Goal: Information Seeking & Learning: Learn about a topic

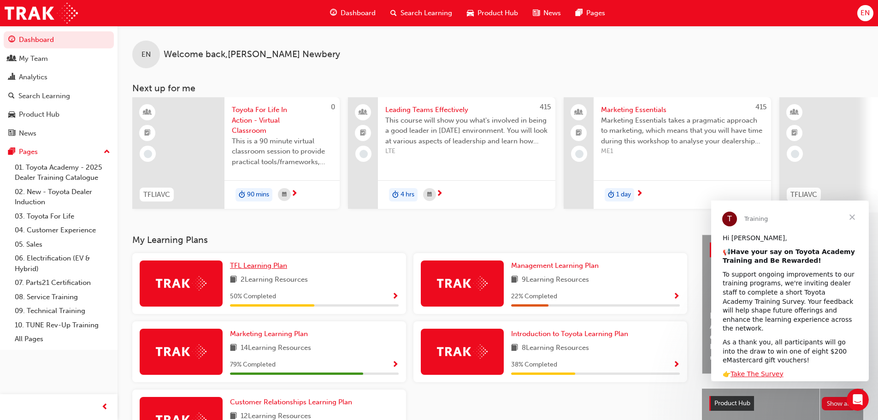
click at [265, 270] on span "TFL Learning Plan" at bounding box center [258, 265] width 57 height 8
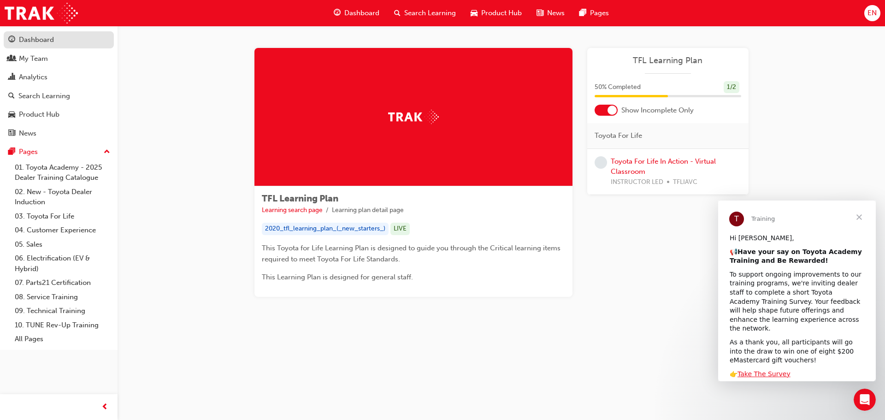
click at [38, 42] on div "Dashboard" at bounding box center [36, 40] width 35 height 11
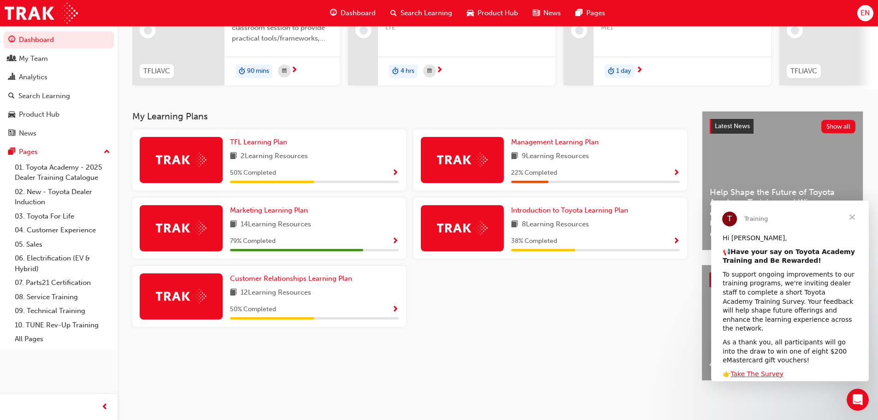
scroll to position [131, 0]
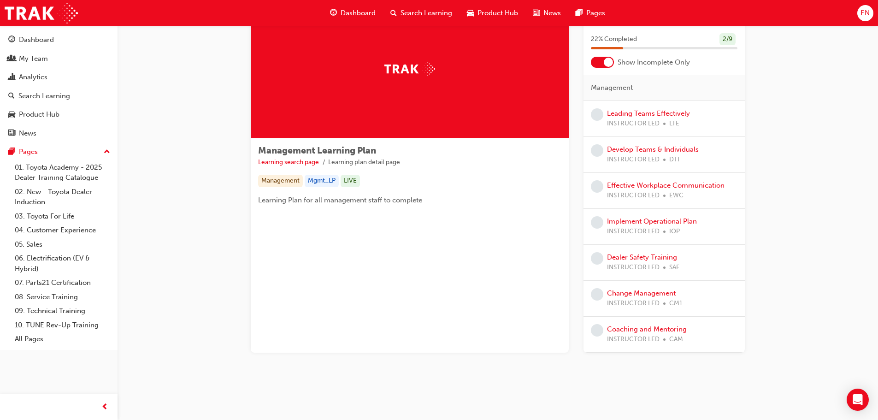
scroll to position [2, 0]
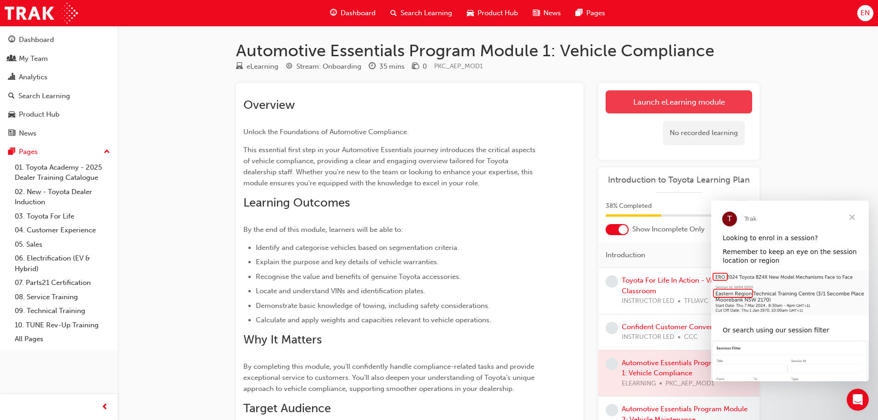
click at [616, 98] on link "Launch eLearning module" at bounding box center [679, 101] width 147 height 23
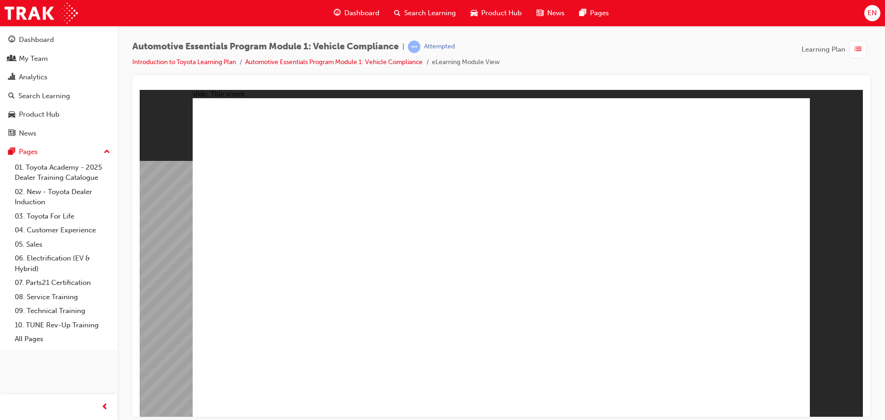
drag, startPoint x: 463, startPoint y: 387, endPoint x: 484, endPoint y: 384, distance: 20.5
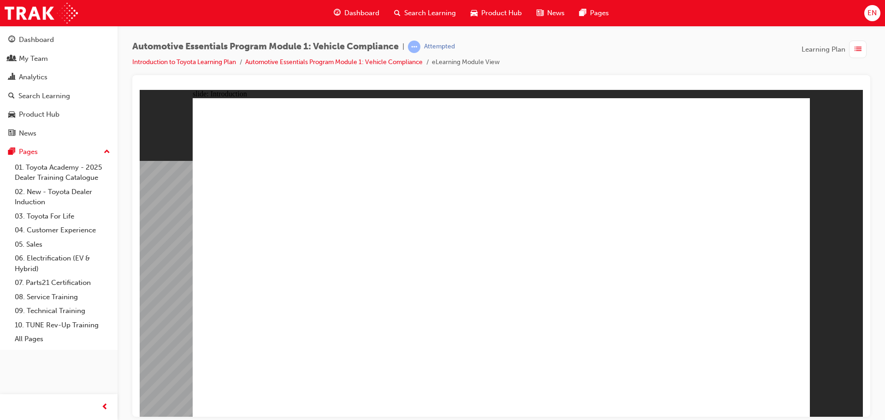
drag, startPoint x: 760, startPoint y: 372, endPoint x: 761, endPoint y: 384, distance: 11.6
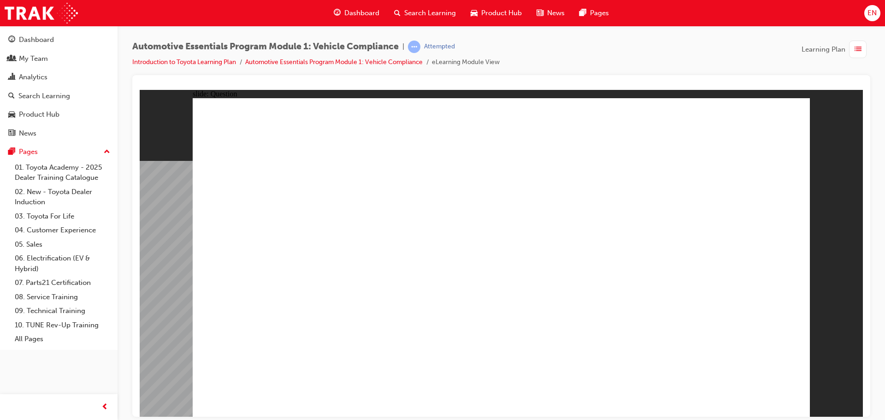
radio input "true"
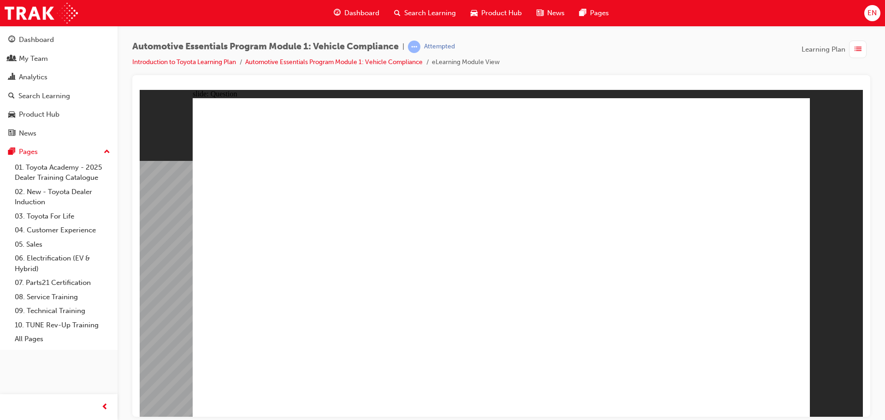
radio input "true"
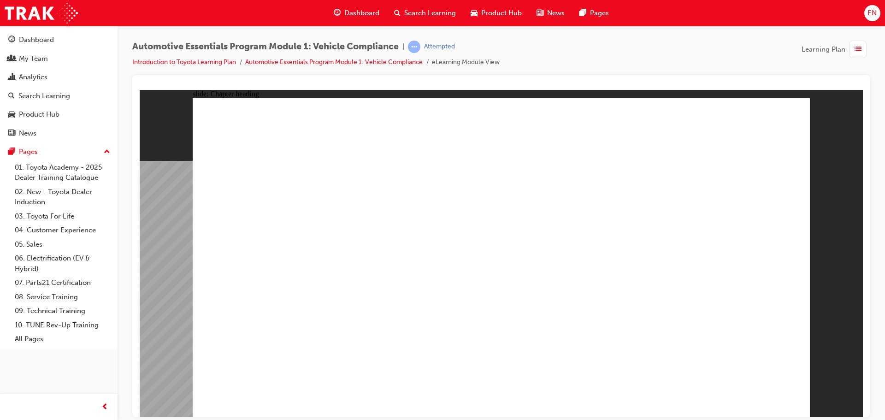
drag, startPoint x: 563, startPoint y: 155, endPoint x: 562, endPoint y: 145, distance: 10.2
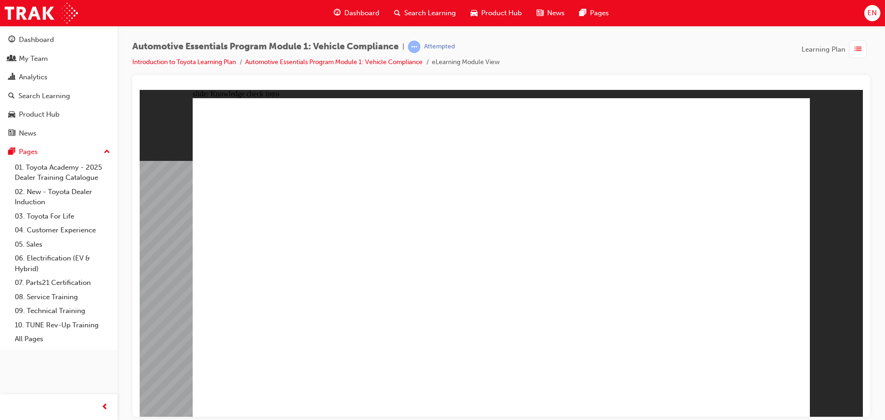
drag, startPoint x: 751, startPoint y: 384, endPoint x: 755, endPoint y: 395, distance: 10.8
radio input "true"
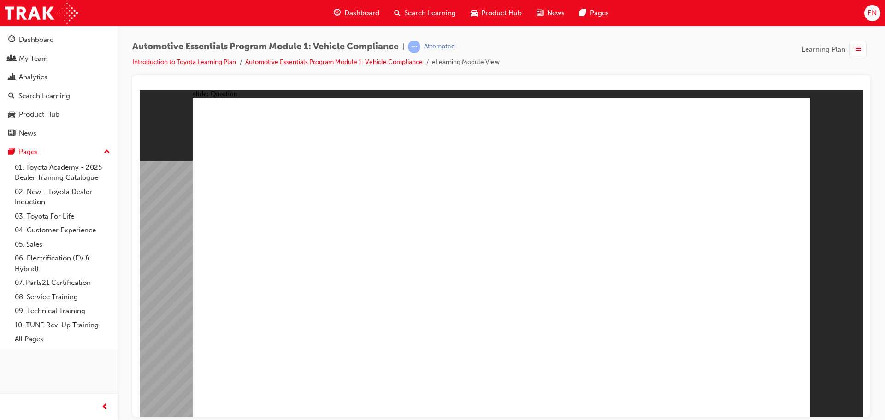
radio input "true"
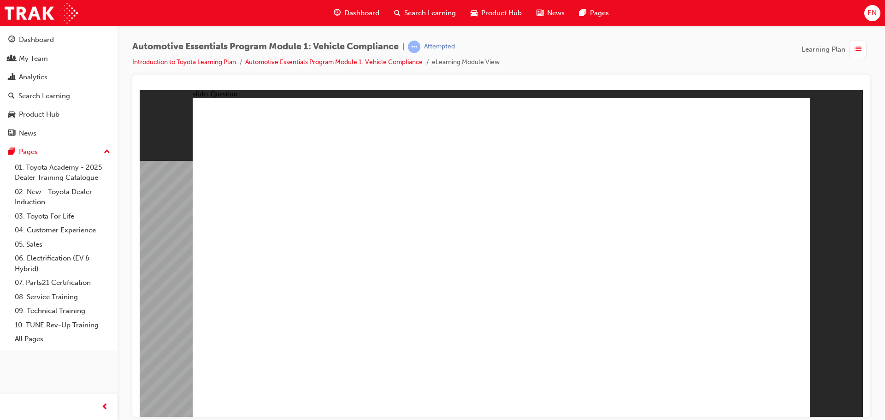
radio input "true"
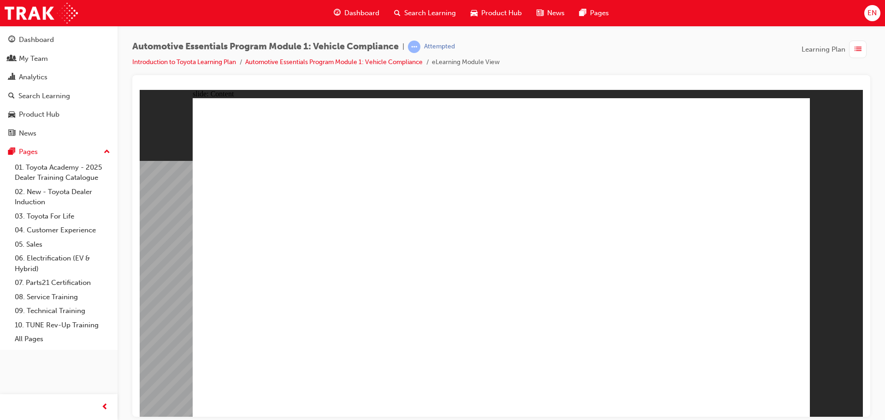
drag, startPoint x: 772, startPoint y: 125, endPoint x: 781, endPoint y: 119, distance: 11.0
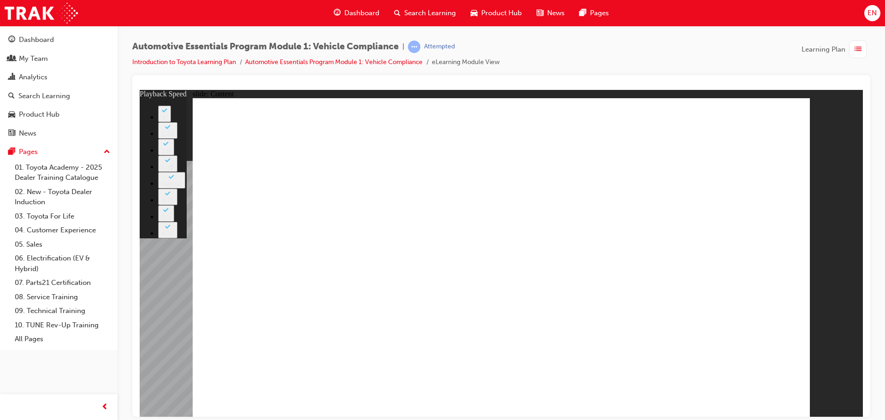
type input "43"
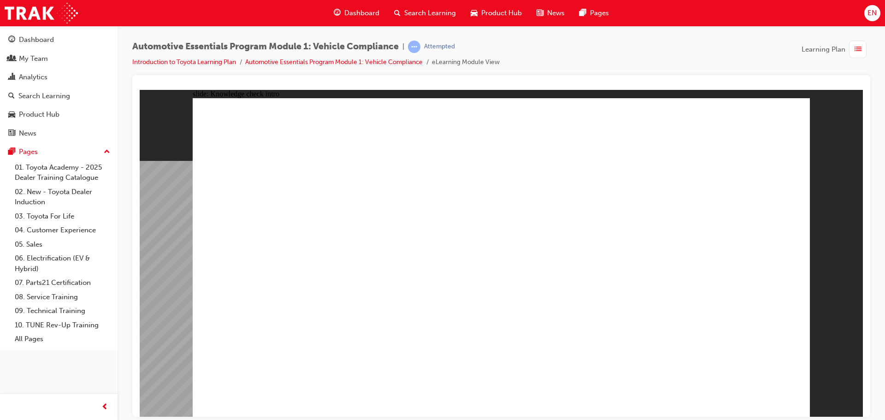
radio input "true"
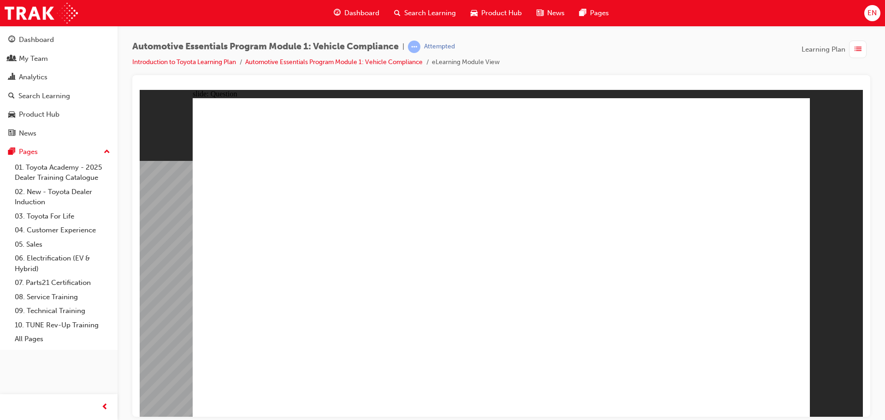
radio input "true"
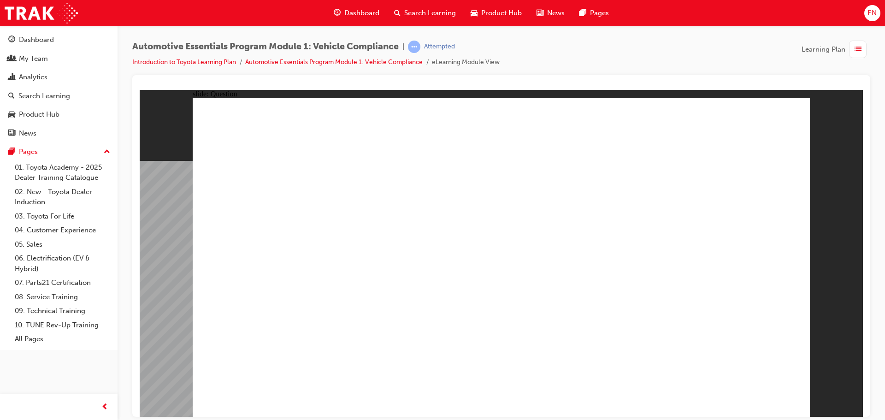
radio input "true"
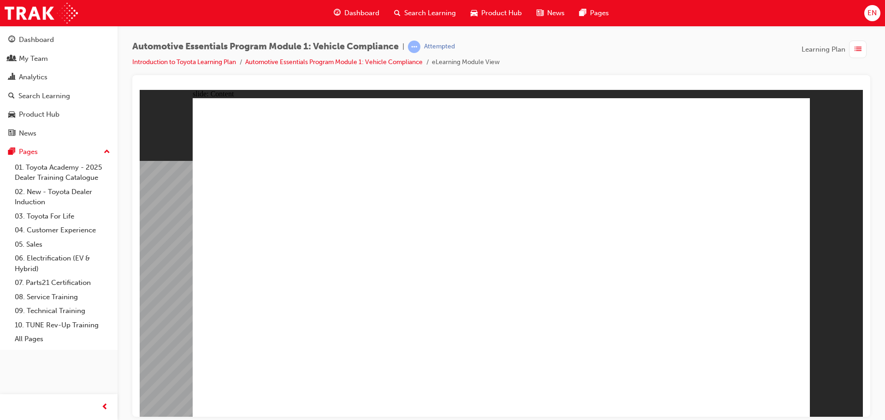
drag, startPoint x: 732, startPoint y: 386, endPoint x: 747, endPoint y: 395, distance: 18.0
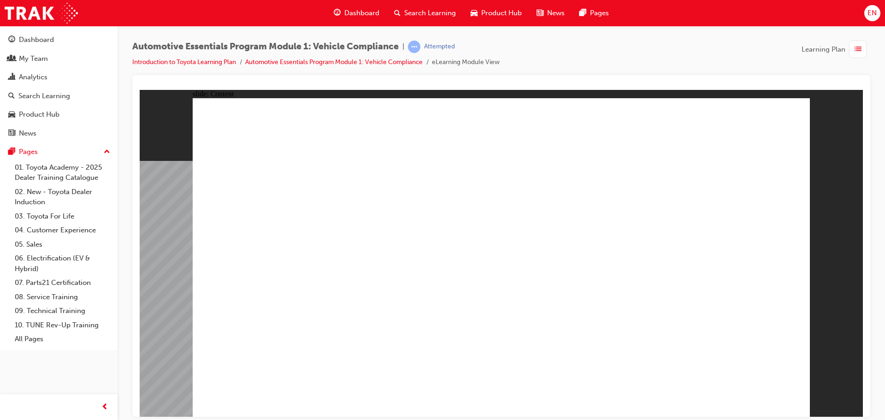
drag, startPoint x: 771, startPoint y: 126, endPoint x: 773, endPoint y: 137, distance: 11.4
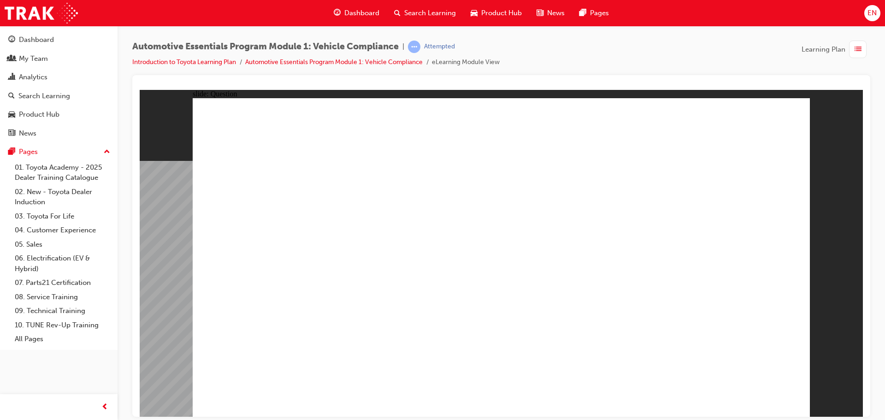
radio input "true"
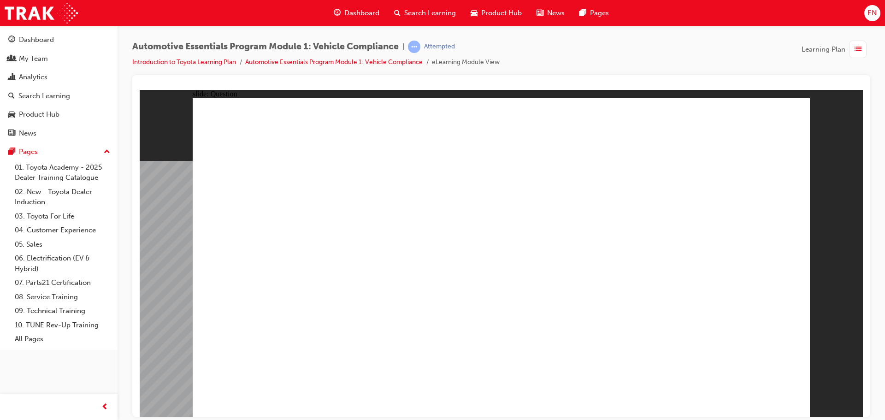
radio input "true"
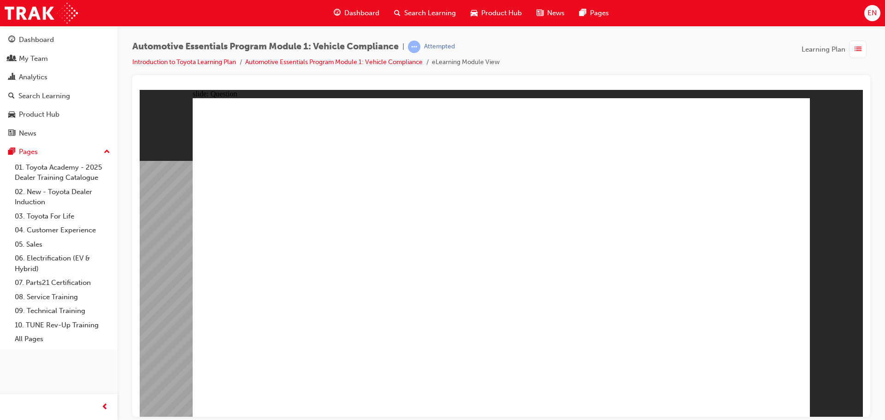
radio input "true"
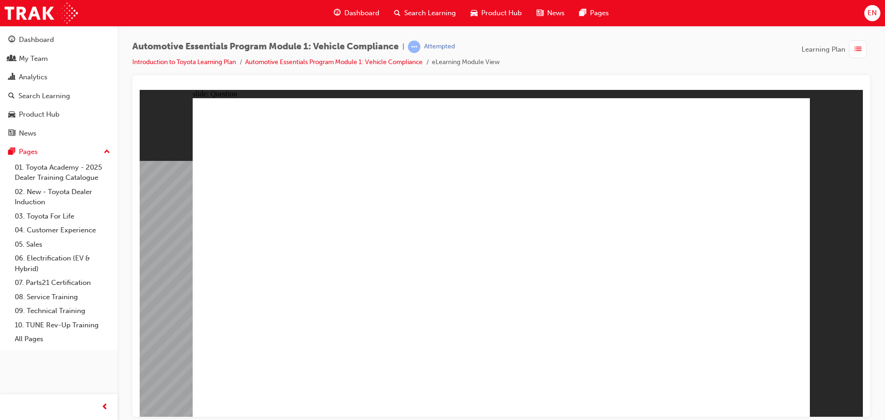
radio input "true"
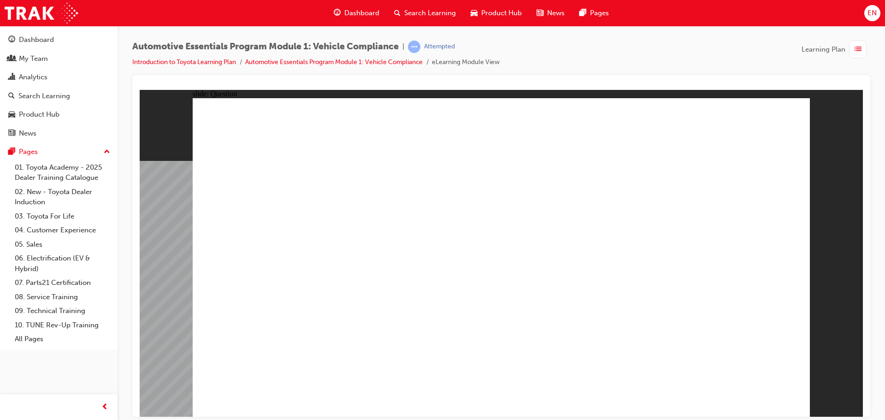
radio input "true"
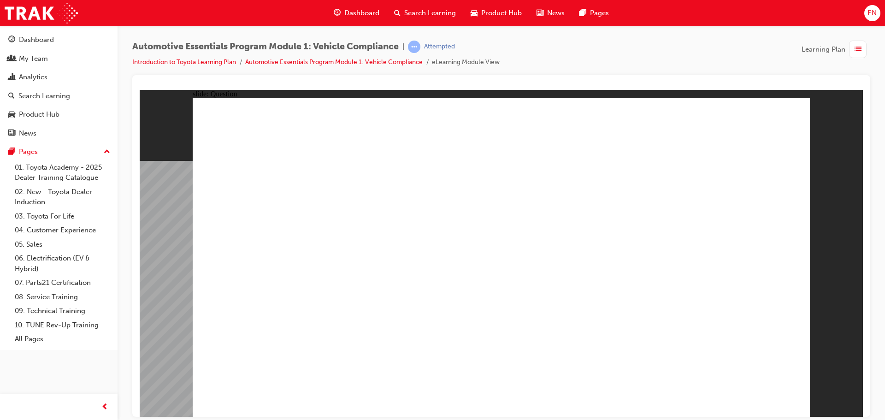
radio input "true"
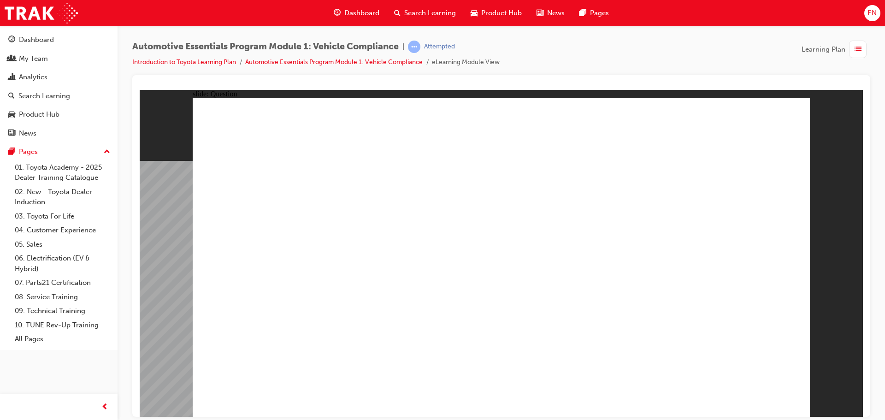
radio input "true"
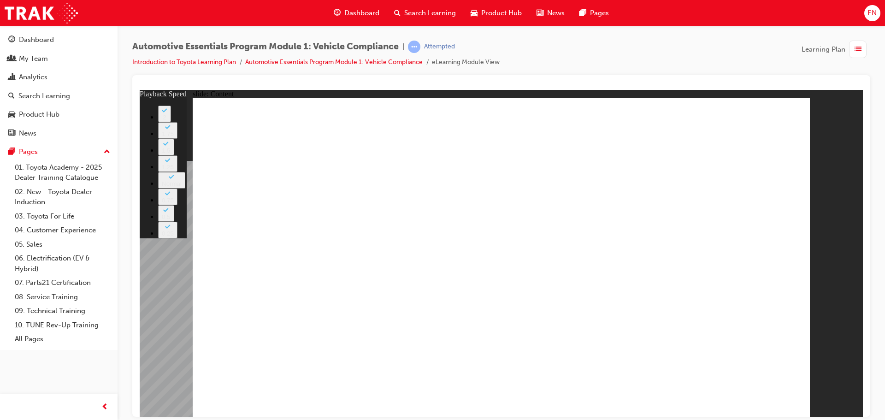
type input "3"
type input "8"
type input "3"
type input "8"
type input "3"
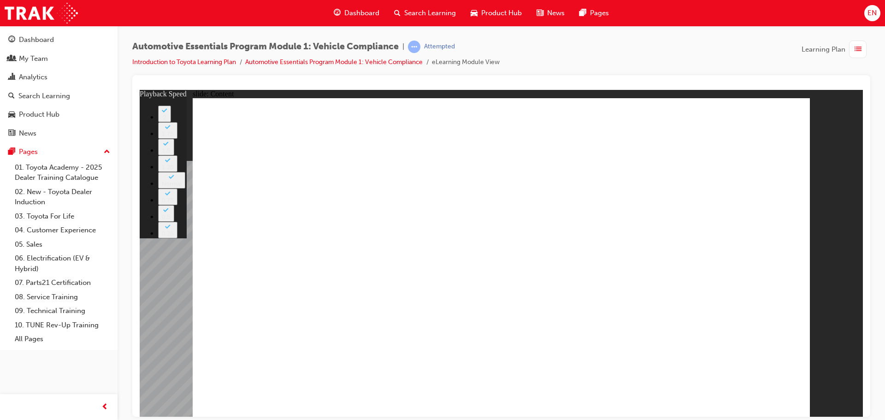
type input "7"
type input "4"
type input "7"
type input "4"
type input "5"
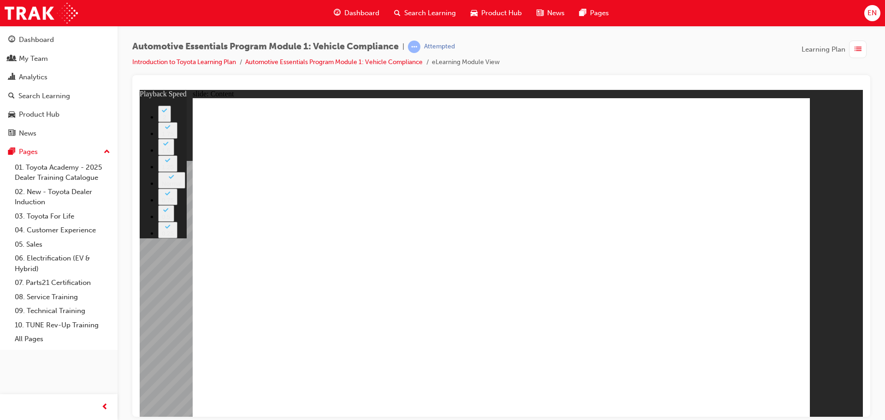
type input "4"
type input "3"
type input "4"
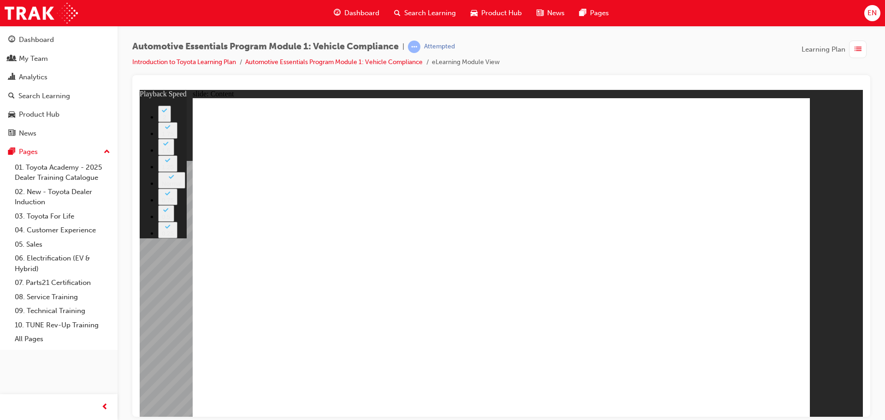
type input "3"
type input "4"
type input "3"
type input "4"
type input "3"
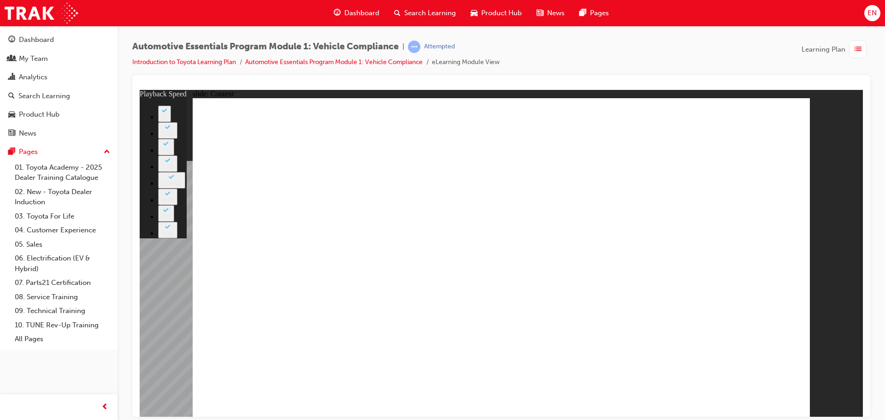
type input "4"
type input "3"
drag, startPoint x: 702, startPoint y: 279, endPoint x: 700, endPoint y: 291, distance: 12.3
type input "4"
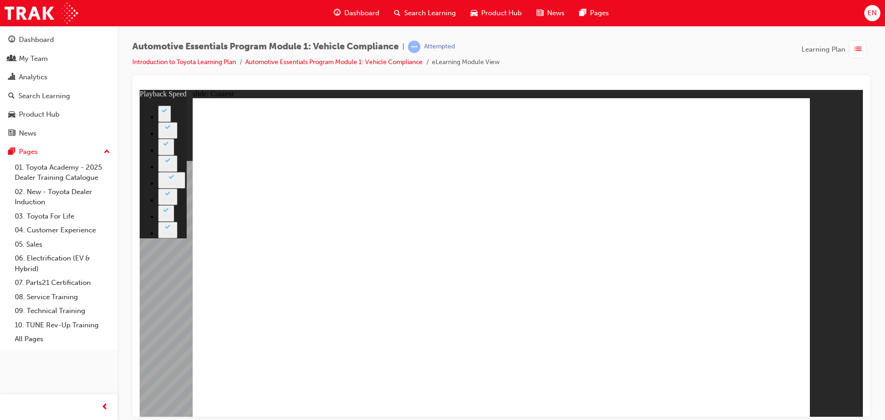
type input "3"
type input "5"
type input "3"
type input "5"
type input "3"
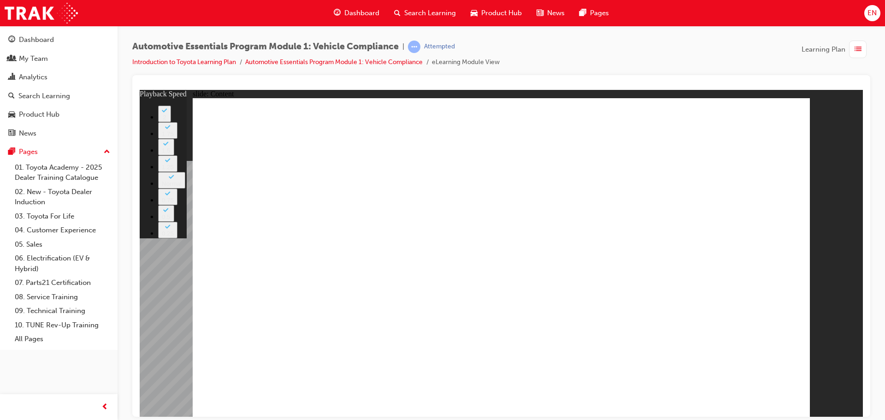
type input "5"
type input "3"
type input "5"
type input "3"
type input "5"
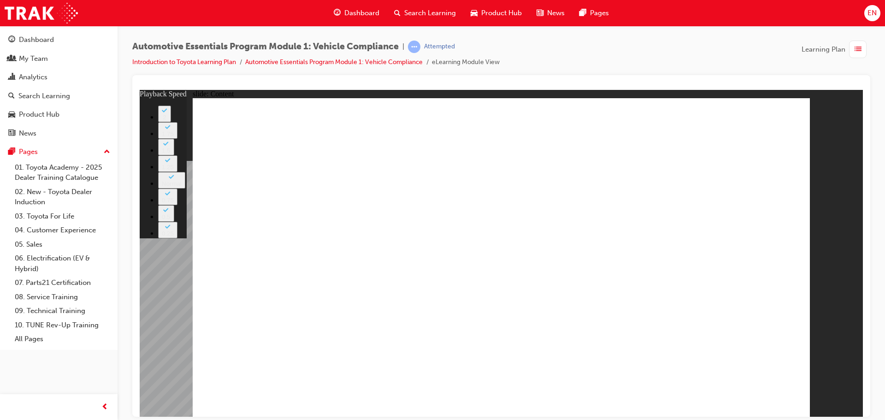
type input "3"
type input "6"
type input "3"
type input "6"
type input "3"
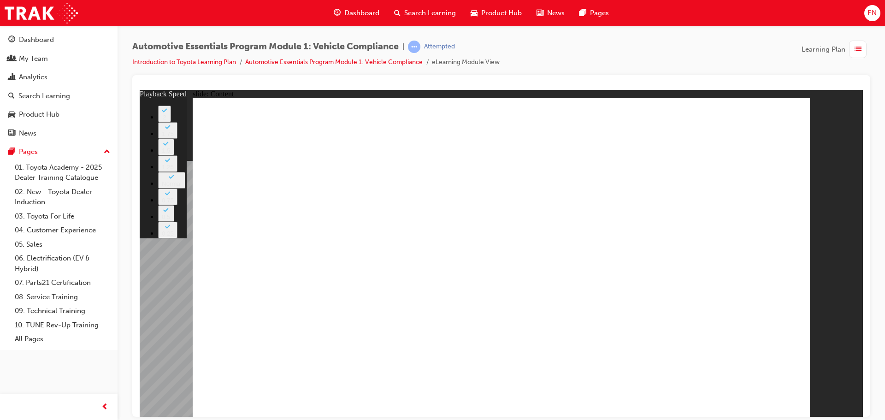
type input "6"
type input "3"
type input "6"
type input "3"
type input "7"
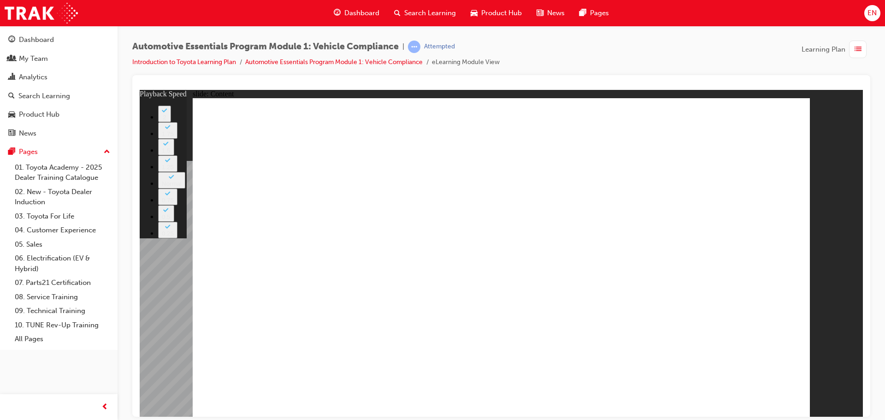
type input "3"
type input "7"
type input "3"
type input "7"
type input "3"
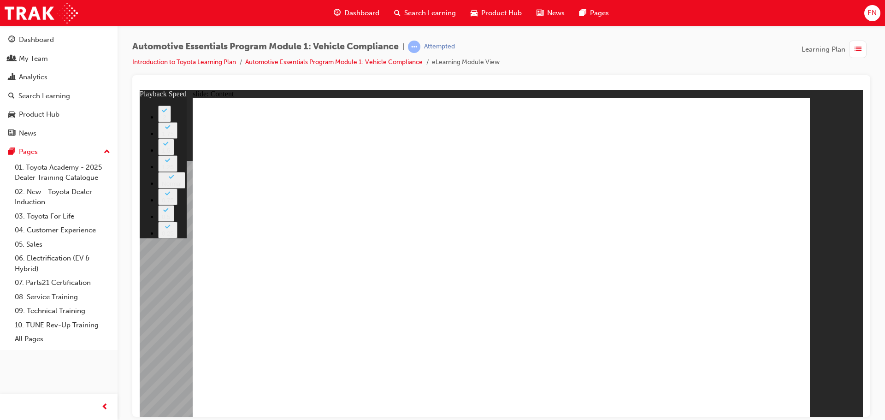
type input "7"
type input "3"
type input "8"
type input "3"
type input "8"
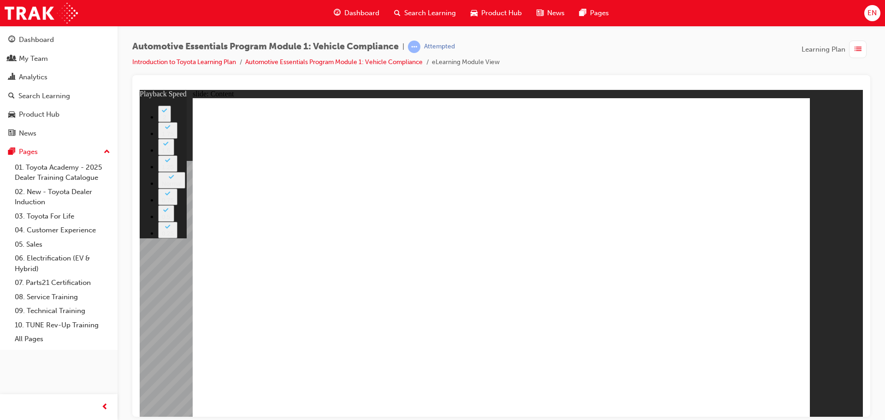
type input "3"
type input "8"
type input "3"
type input "9"
type input "3"
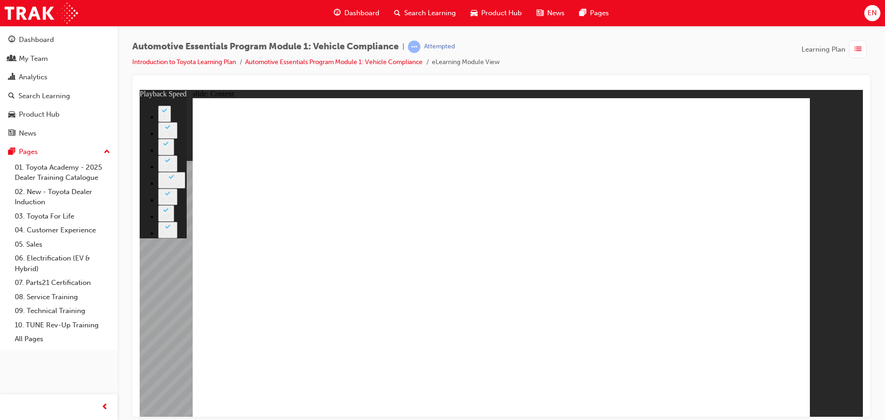
type input "9"
type input "3"
type input "9"
type input "3"
type input "9"
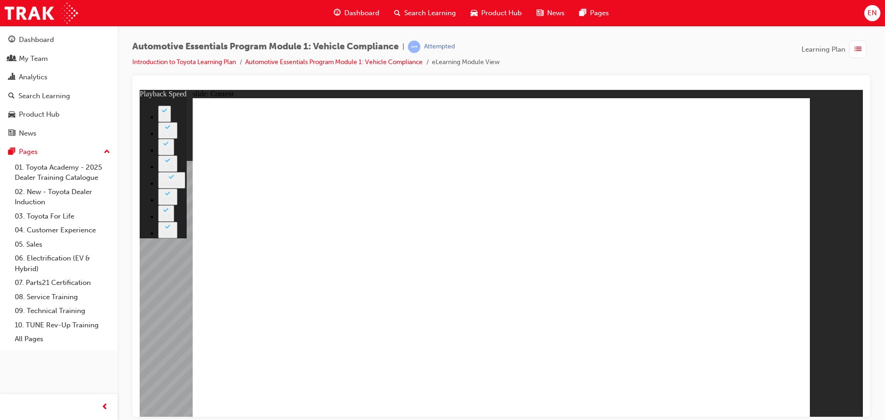
type input "3"
type input "9"
type input "3"
type input "9"
type input "3"
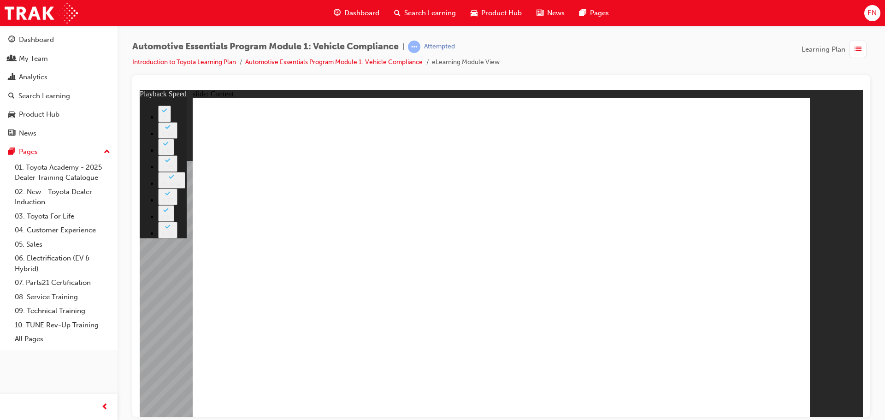
type input "10"
type input "3"
type input "10"
type input "3"
type input "10"
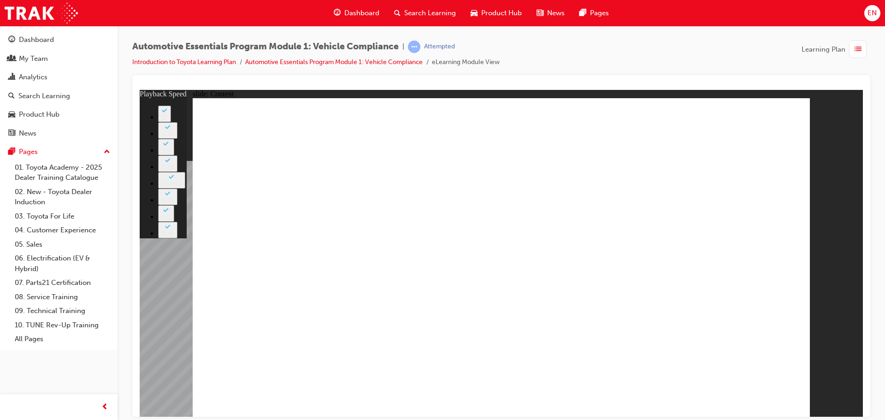
type input "3"
type input "10"
type input "3"
type input "11"
type input "3"
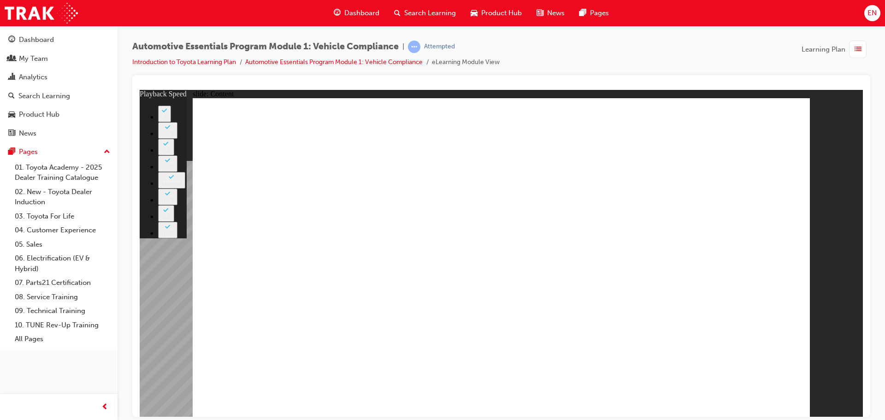
type input "11"
type input "3"
type input "11"
type input "3"
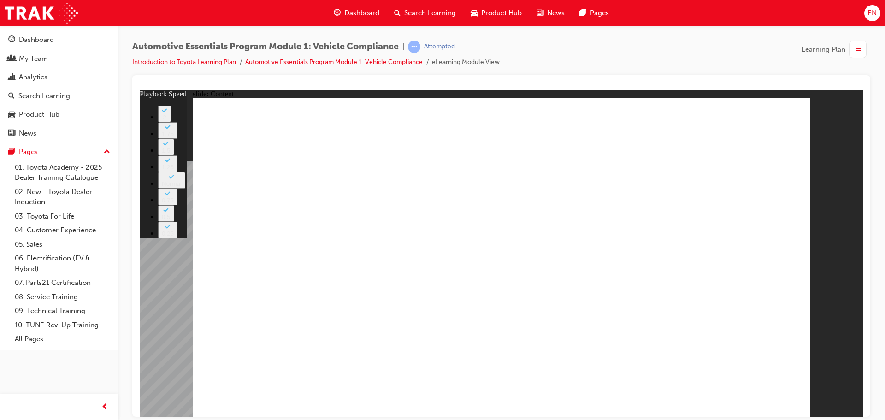
type input "11"
type input "3"
type input "11"
type input "3"
type input "11"
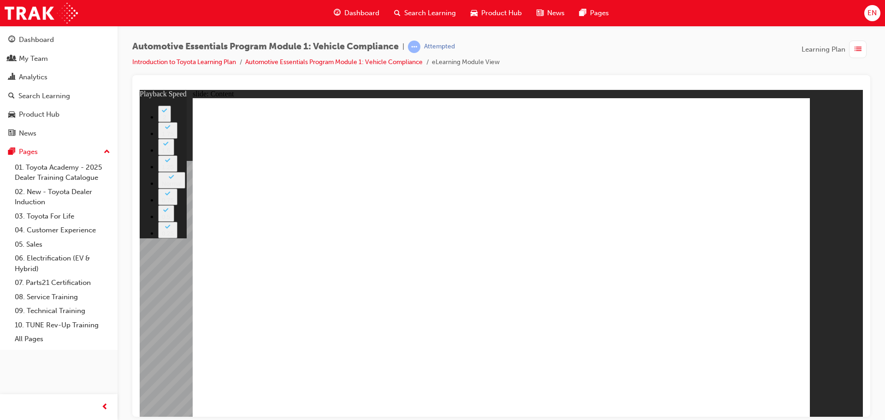
type input "3"
type input "12"
type input "3"
type input "12"
type input "3"
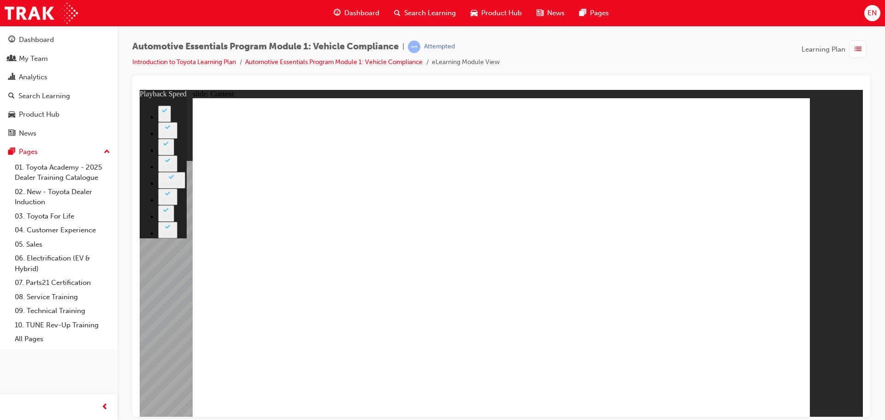
type input "12"
type input "3"
type input "13"
type input "3"
type input "13"
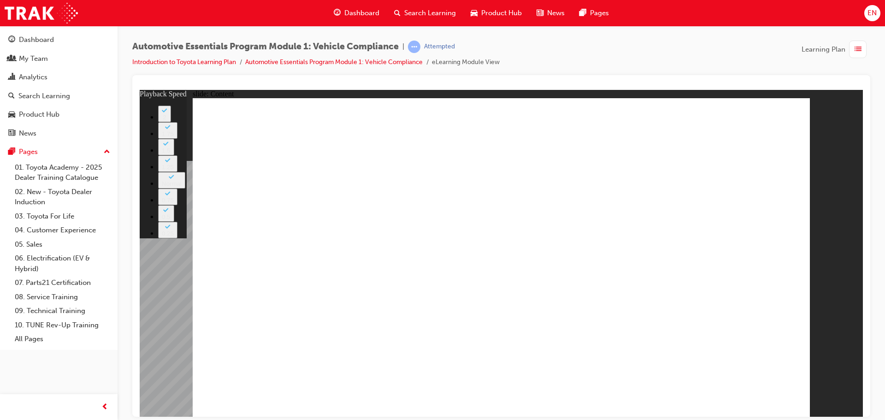
type input "3"
type input "13"
type input "3"
type input "13"
type input "3"
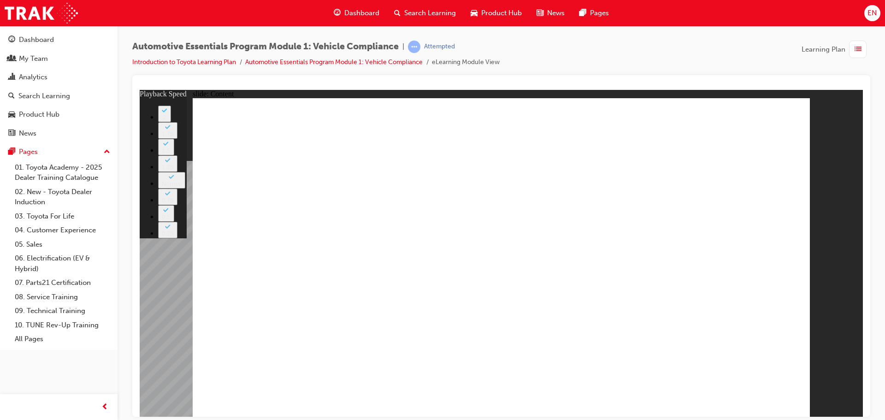
type input "14"
type input "3"
type input "14"
type input "3"
type input "14"
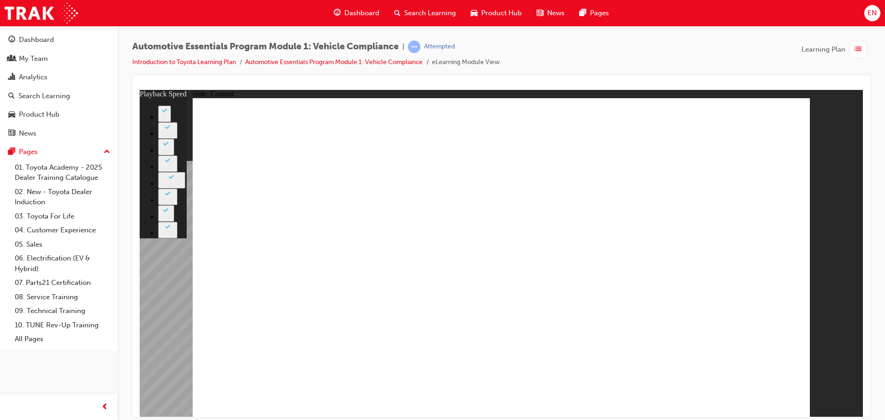
type input "3"
type input "14"
type input "5"
type input "14"
type input "5"
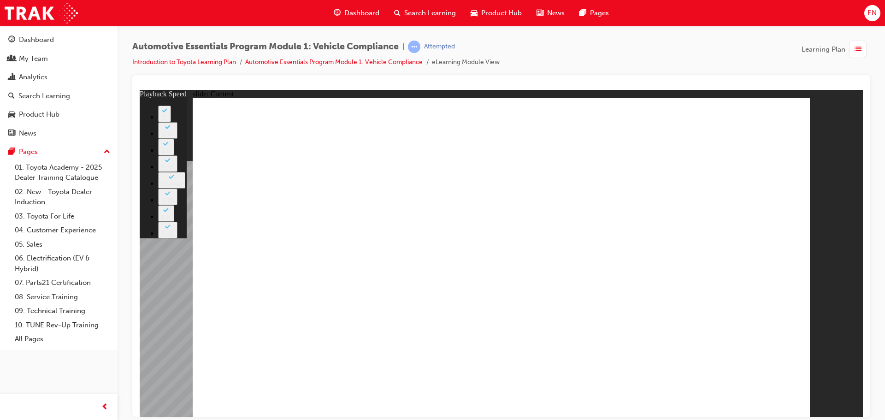
type input "14"
type input "5"
type input "14"
type input "5"
type input "14"
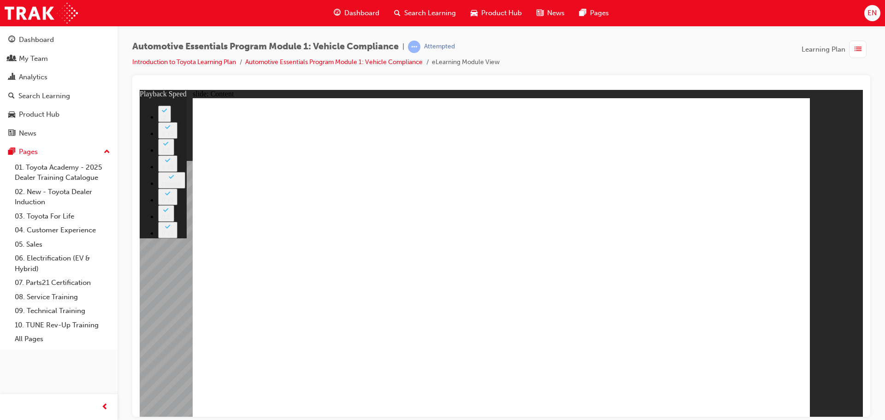
type input "5"
type input "14"
type input "7"
type input "15"
type input "7"
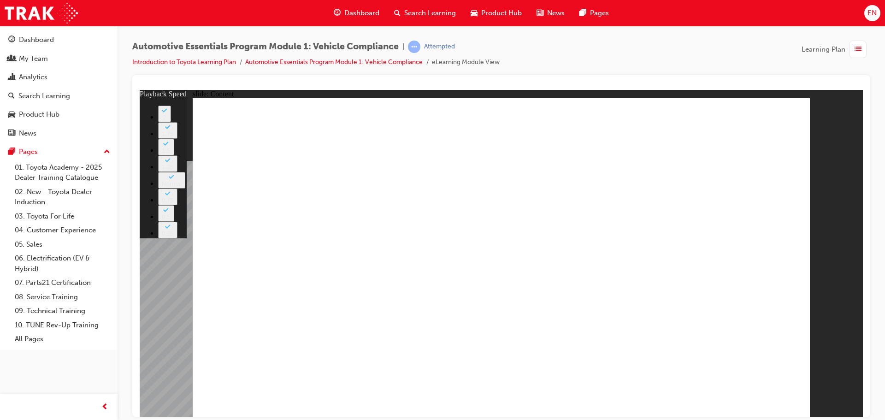
type input "15"
type input "7"
type input "15"
type input "7"
type input "15"
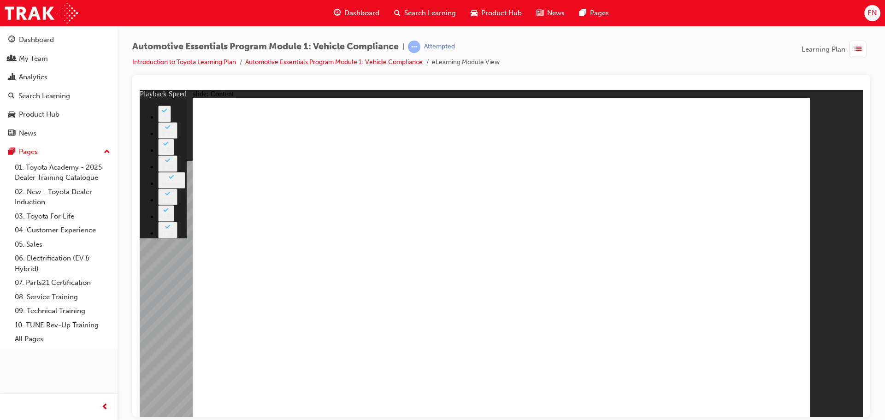
type input "7"
type input "15"
type input "7"
type input "16"
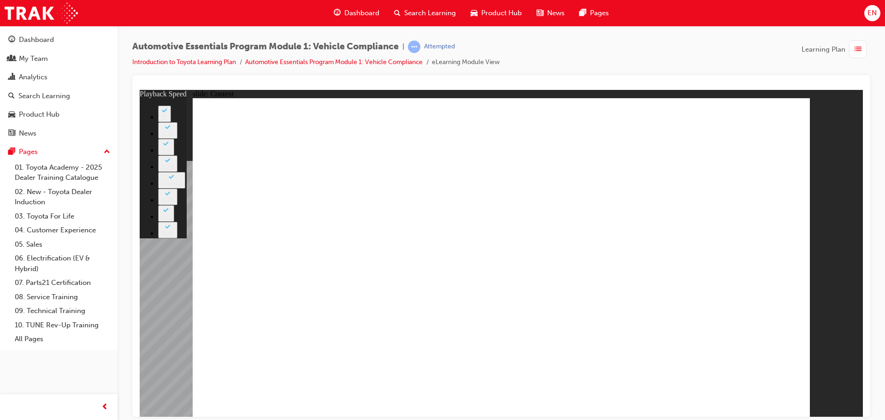
type input "7"
type input "16"
type input "7"
type input "16"
type input "7"
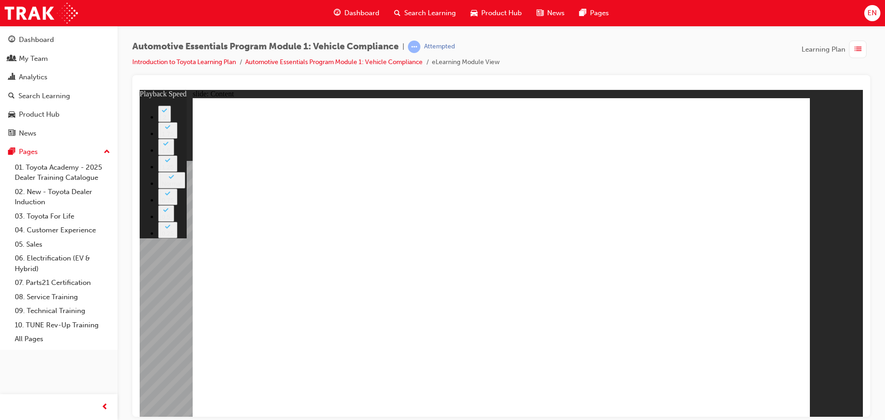
type input "16"
type input "7"
type input "16"
type input "7"
type input "17"
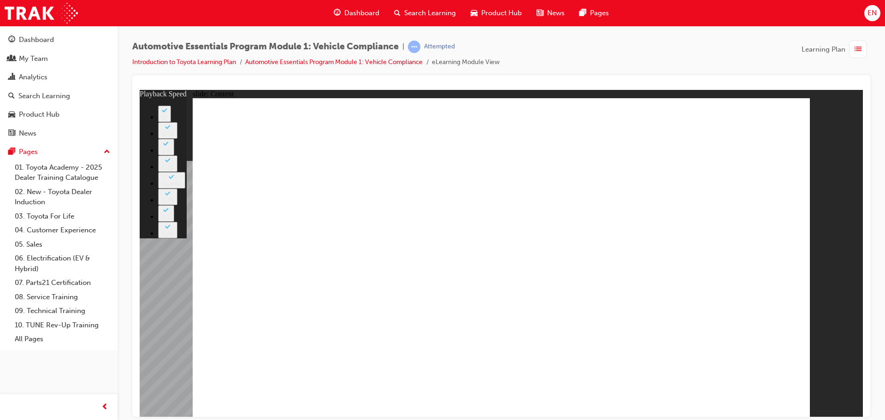
type input "7"
type input "17"
type input "7"
type input "17"
type input "7"
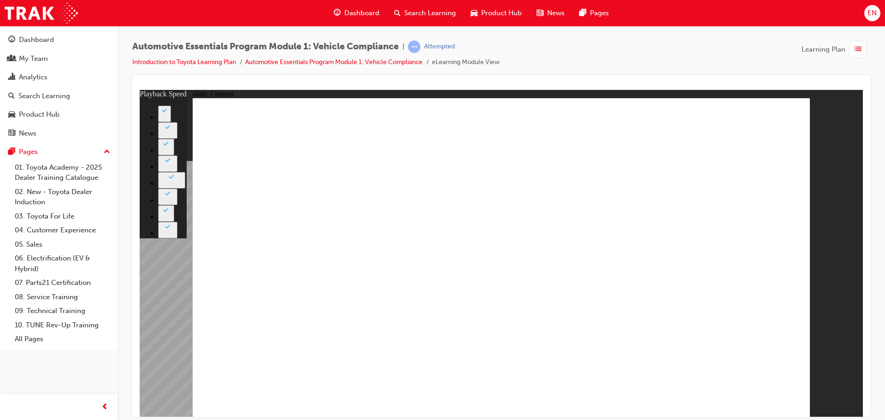
type input "18"
type input "7"
type input "18"
type input "7"
type input "18"
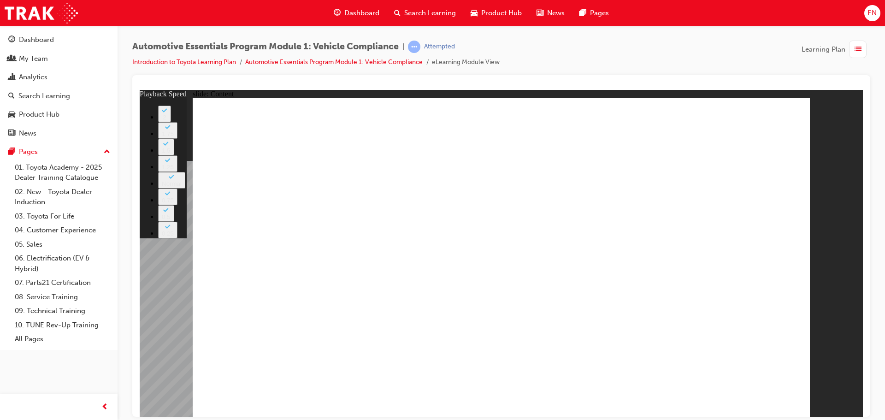
type input "7"
type input "18"
type input "7"
type input "19"
type input "7"
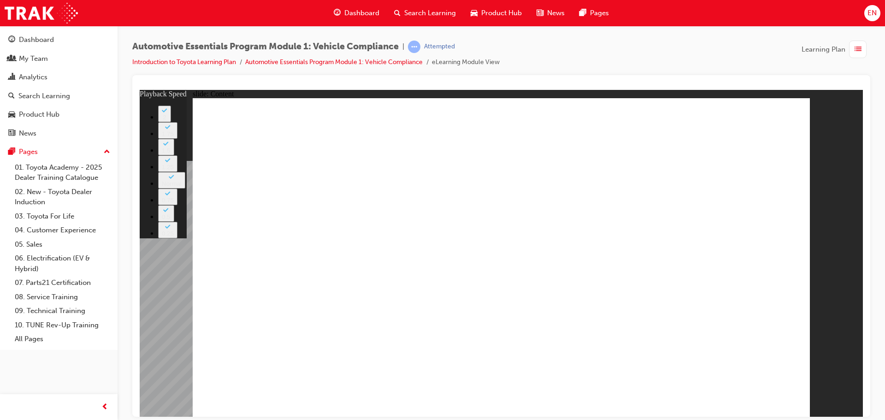
type input "19"
type input "7"
type input "19"
type input "7"
type input "19"
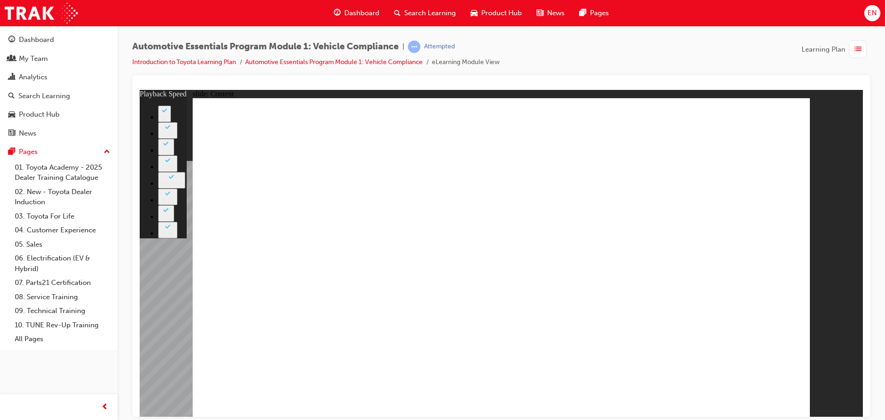
type input "7"
type input "20"
type input "7"
type input "20"
type input "7"
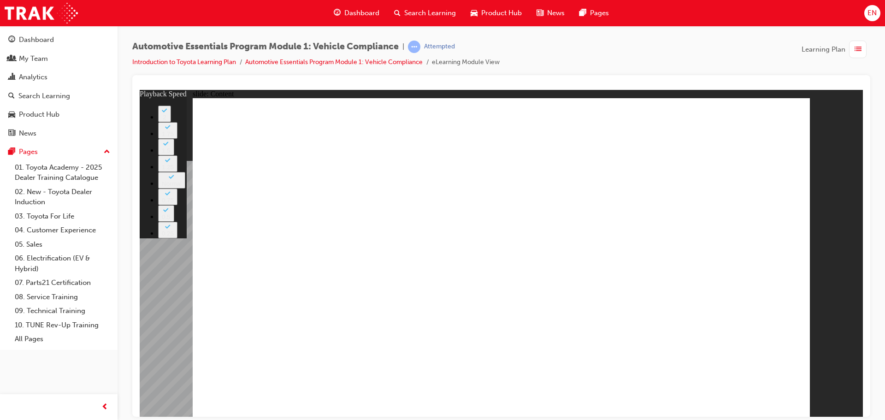
type input "20"
type input "7"
type input "20"
type input "7"
type input "21"
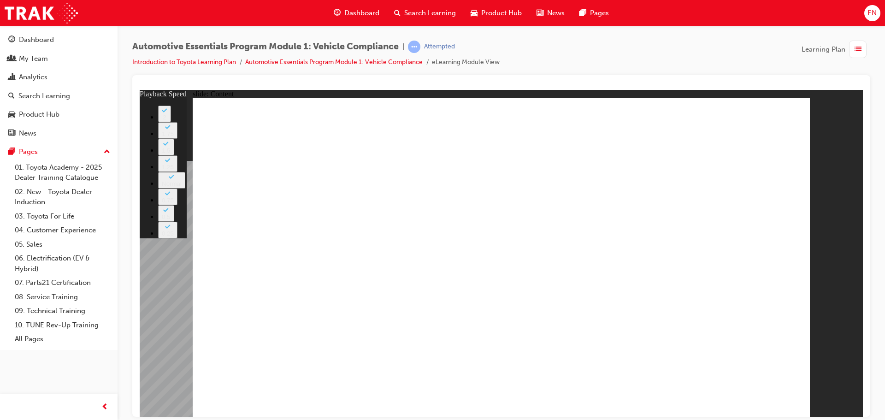
type input "7"
type input "21"
type input "7"
type input "21"
type input "7"
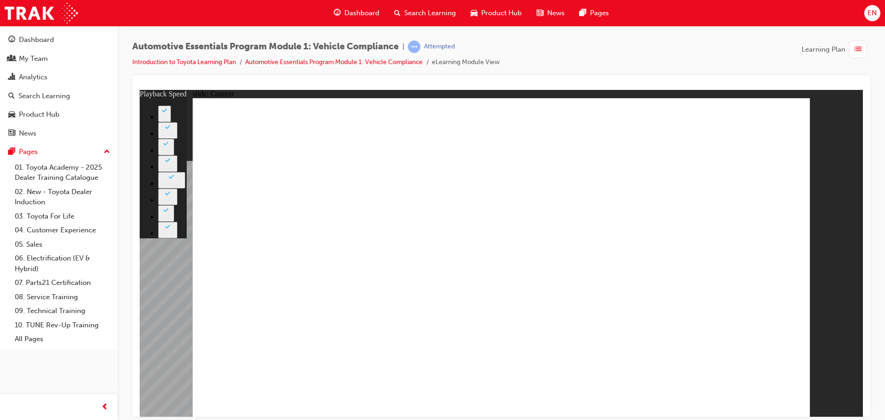
type input "22"
type input "7"
type input "22"
type input "7"
type input "22"
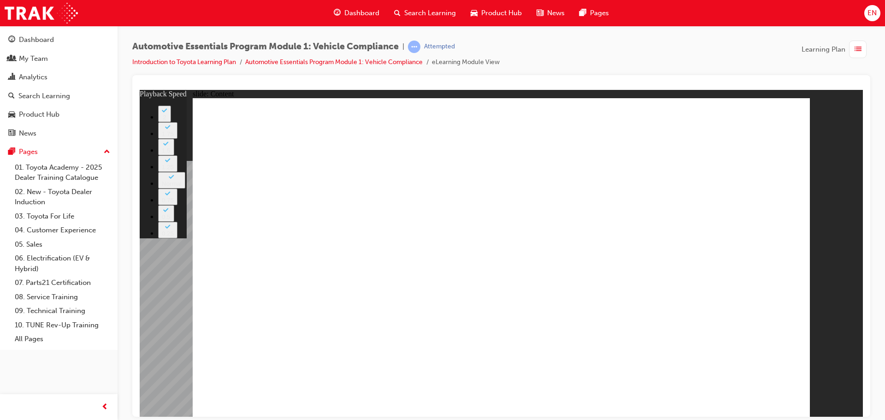
type input "7"
type input "22"
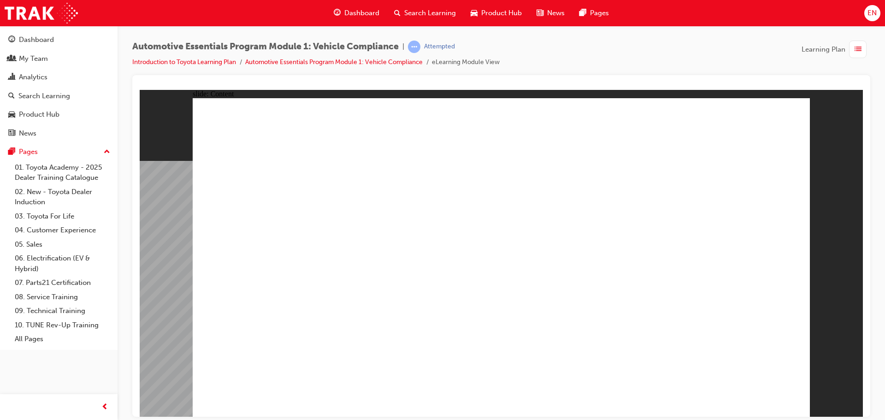
drag, startPoint x: 578, startPoint y: 278, endPoint x: 589, endPoint y: 280, distance: 11.6
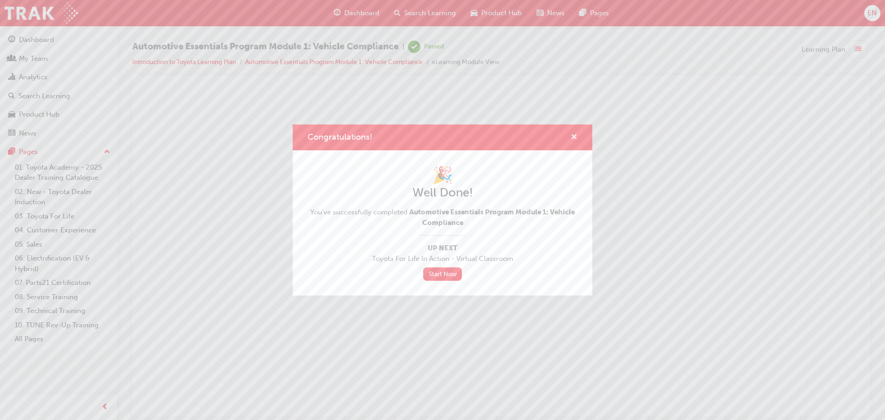
click at [576, 140] on span "cross-icon" at bounding box center [574, 138] width 7 height 8
